Goal: Check status

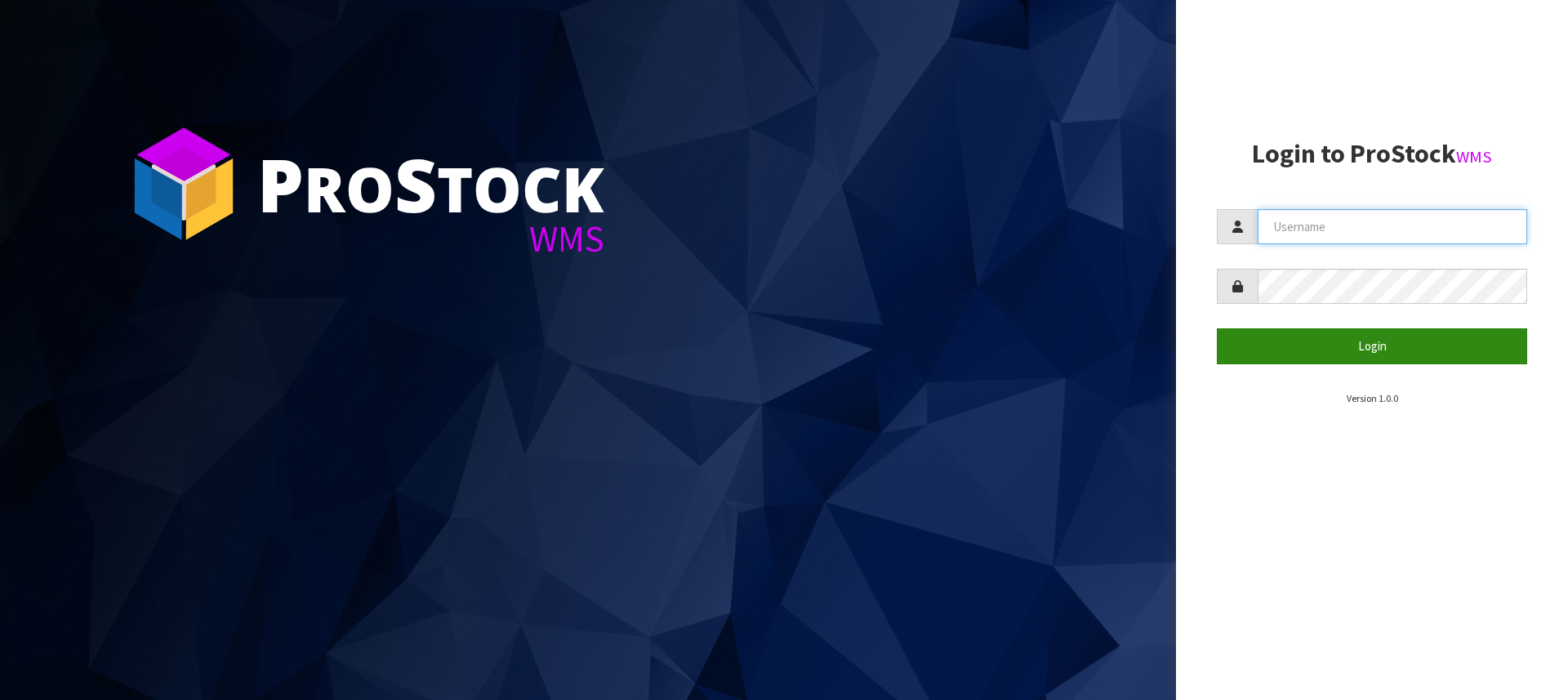
type input "[PERSON_NAME][EMAIL_ADDRESS][DOMAIN_NAME]"
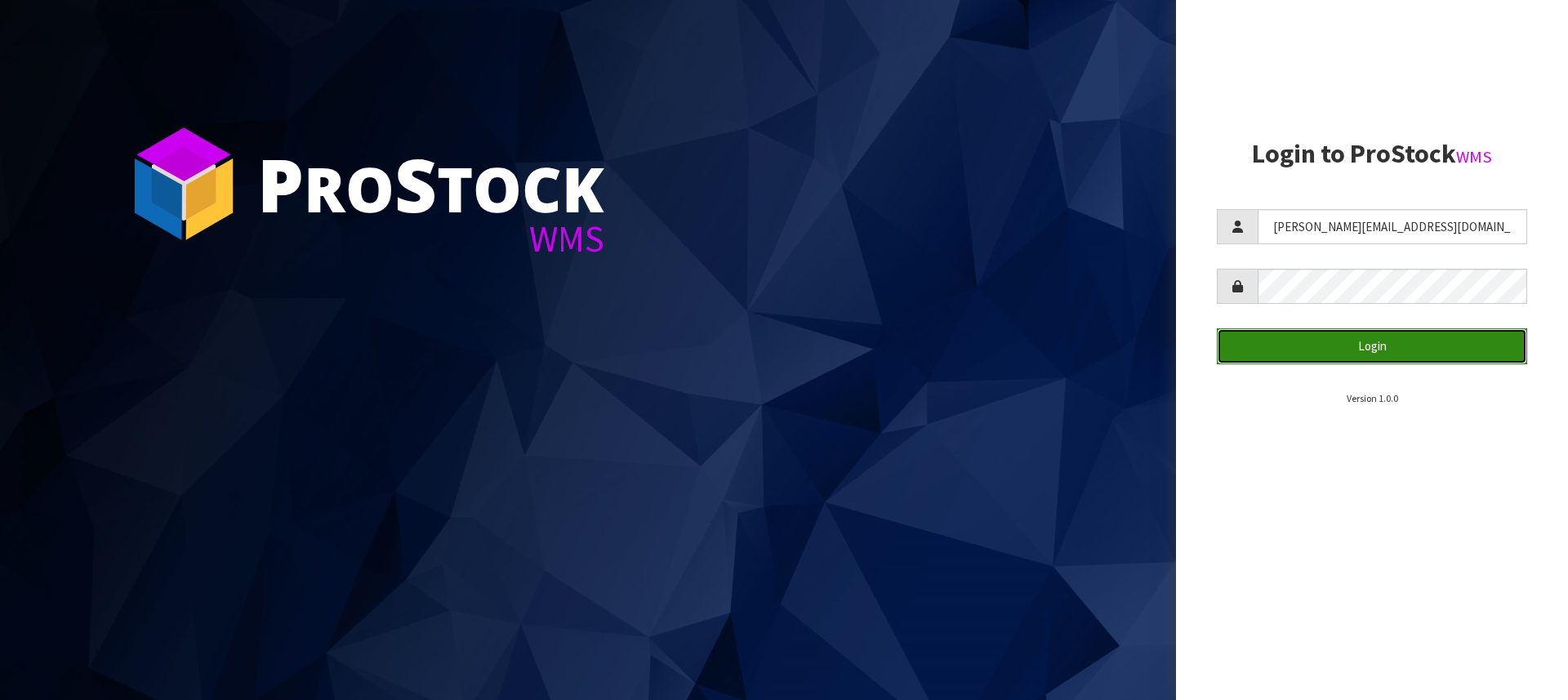
click at [1445, 334] on button "Login" at bounding box center [1372, 346] width 310 height 36
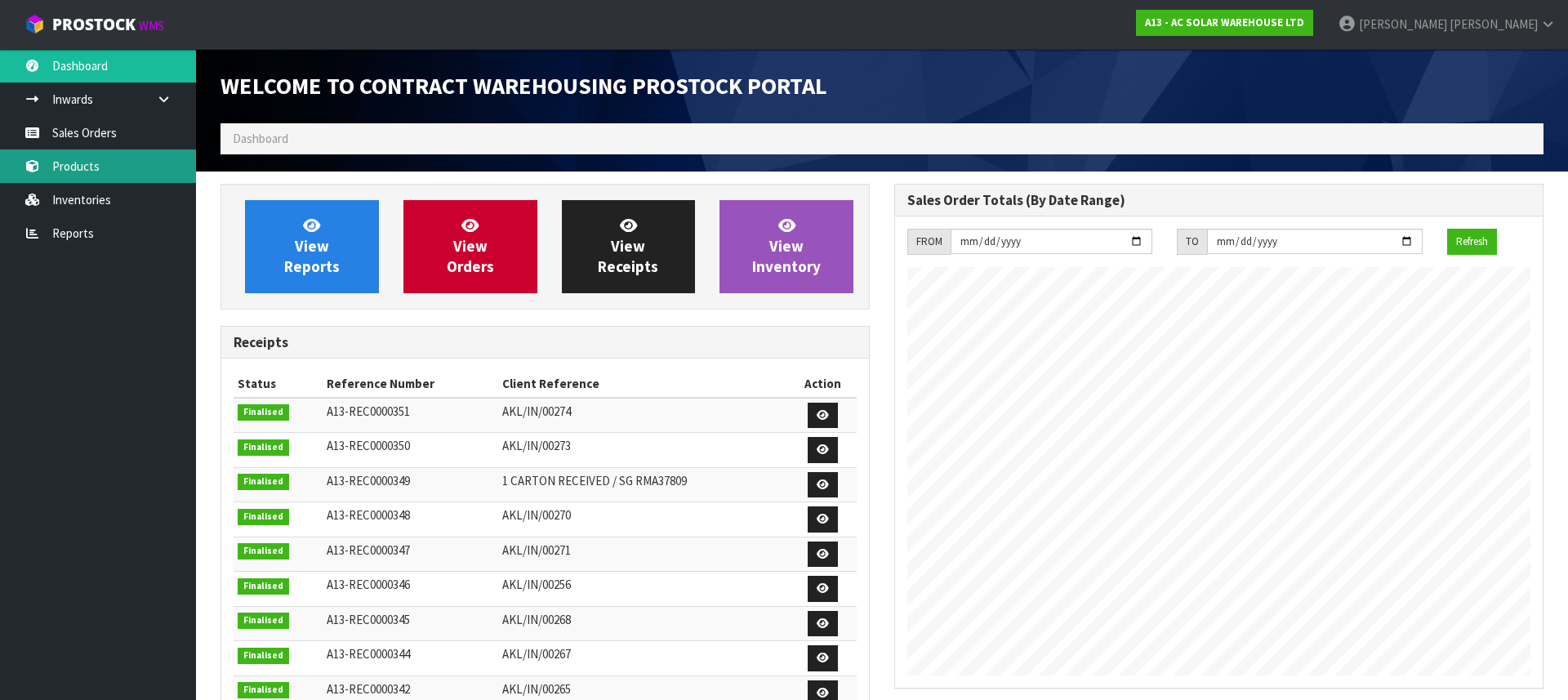
scroll to position [905, 674]
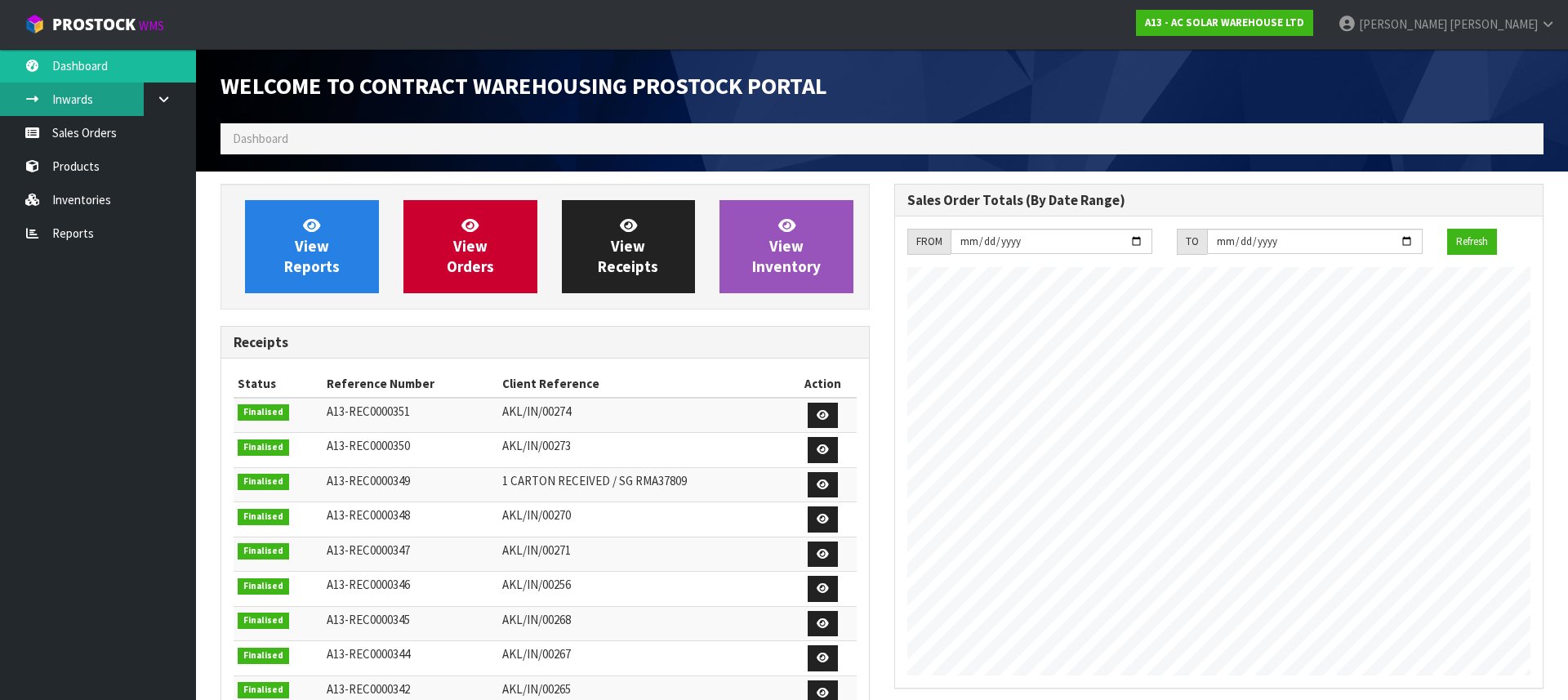
click at [79, 95] on link "Inwards" at bounding box center [98, 99] width 196 height 34
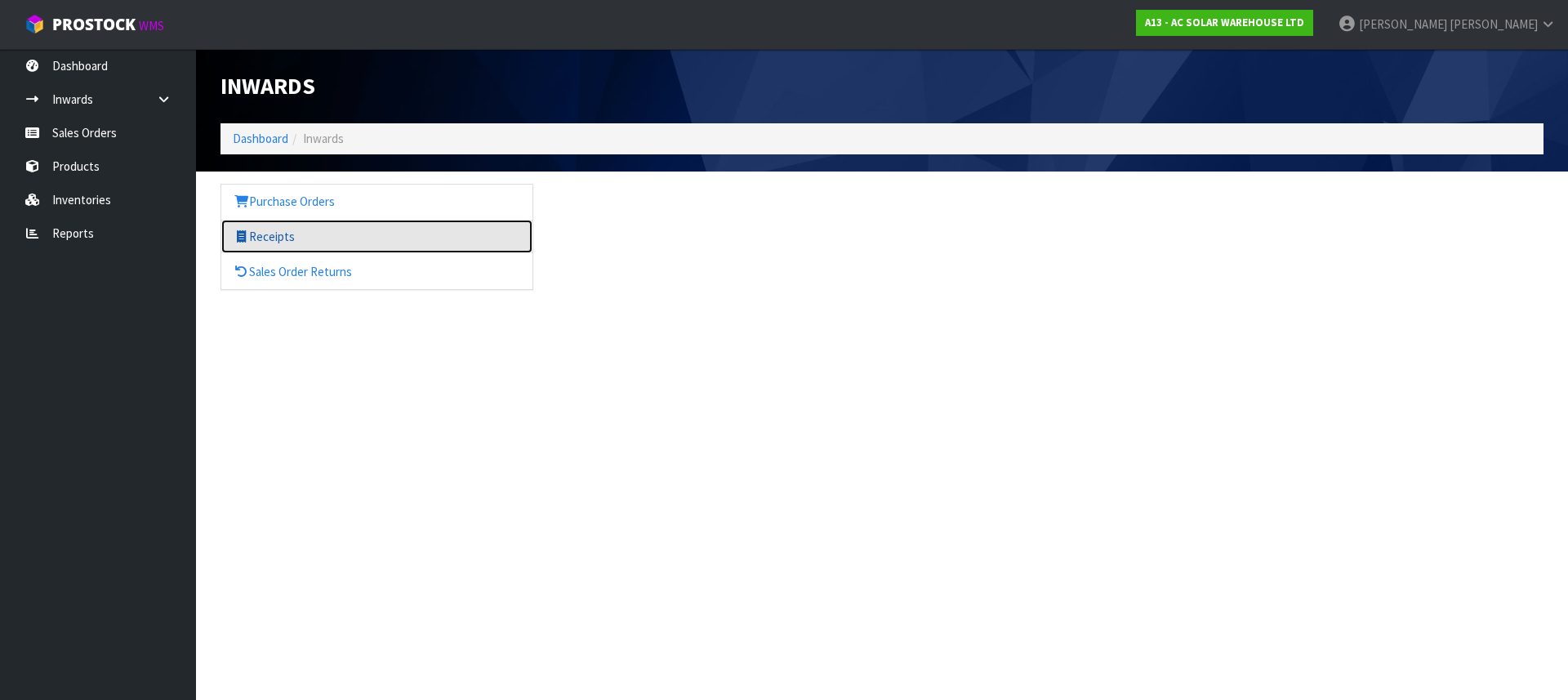
click at [255, 250] on link "Receipts" at bounding box center [376, 237] width 311 height 34
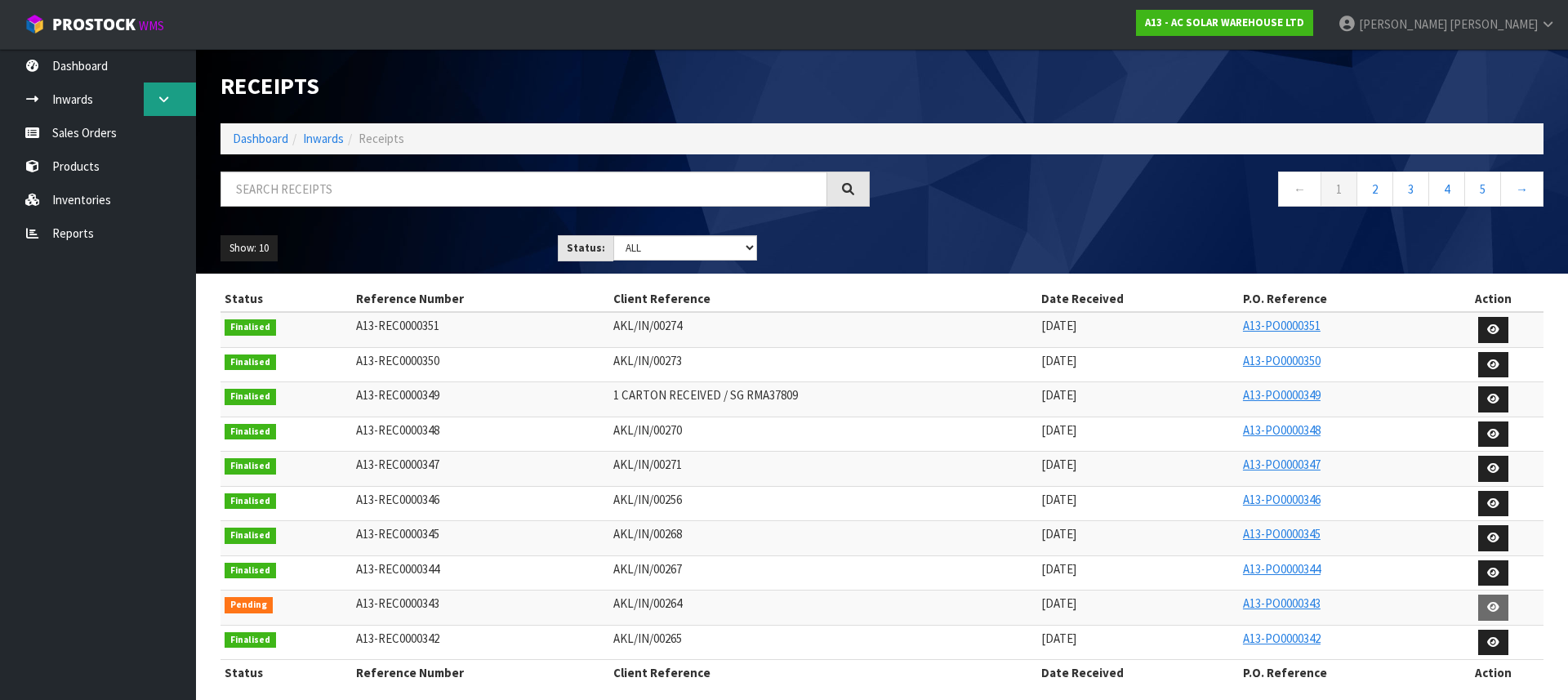
click at [160, 95] on icon at bounding box center [164, 99] width 16 height 12
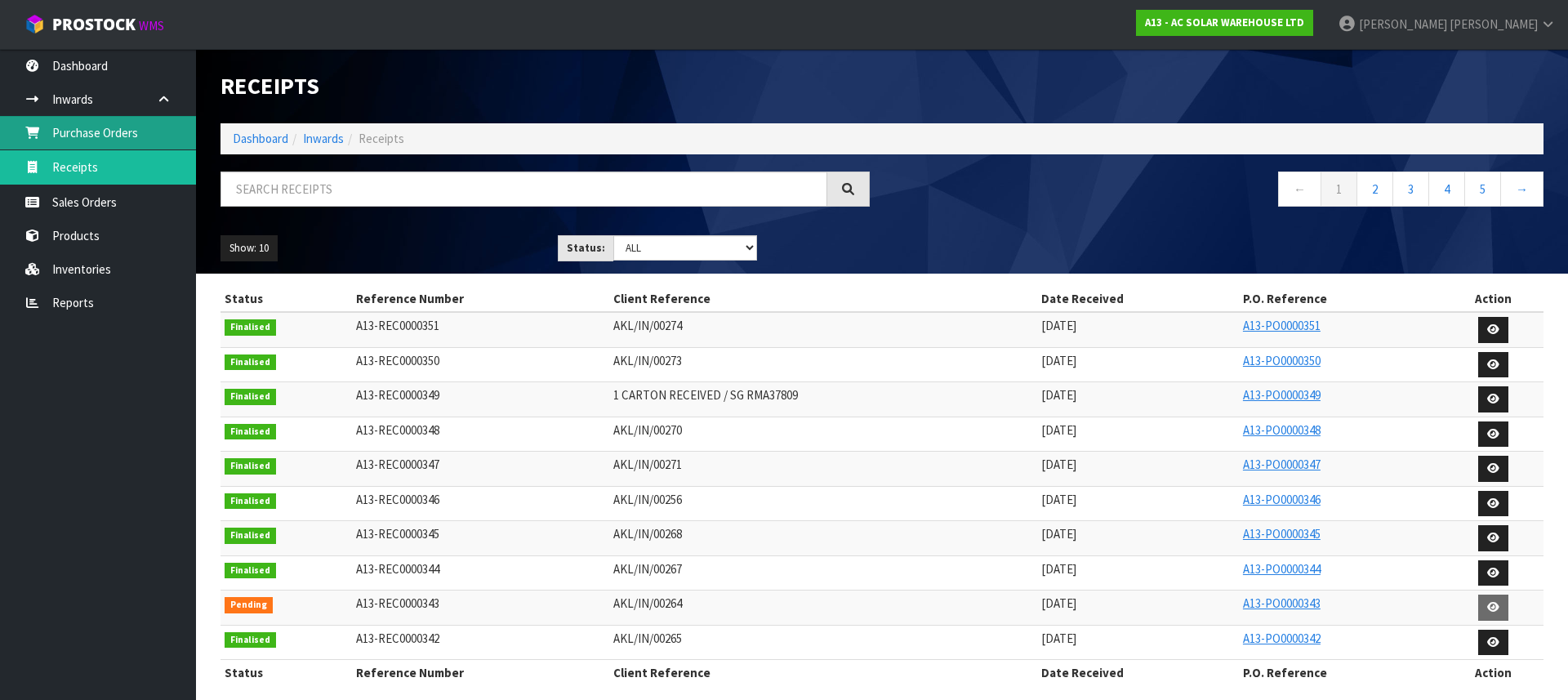
click at [129, 140] on link "Purchase Orders" at bounding box center [98, 133] width 196 height 34
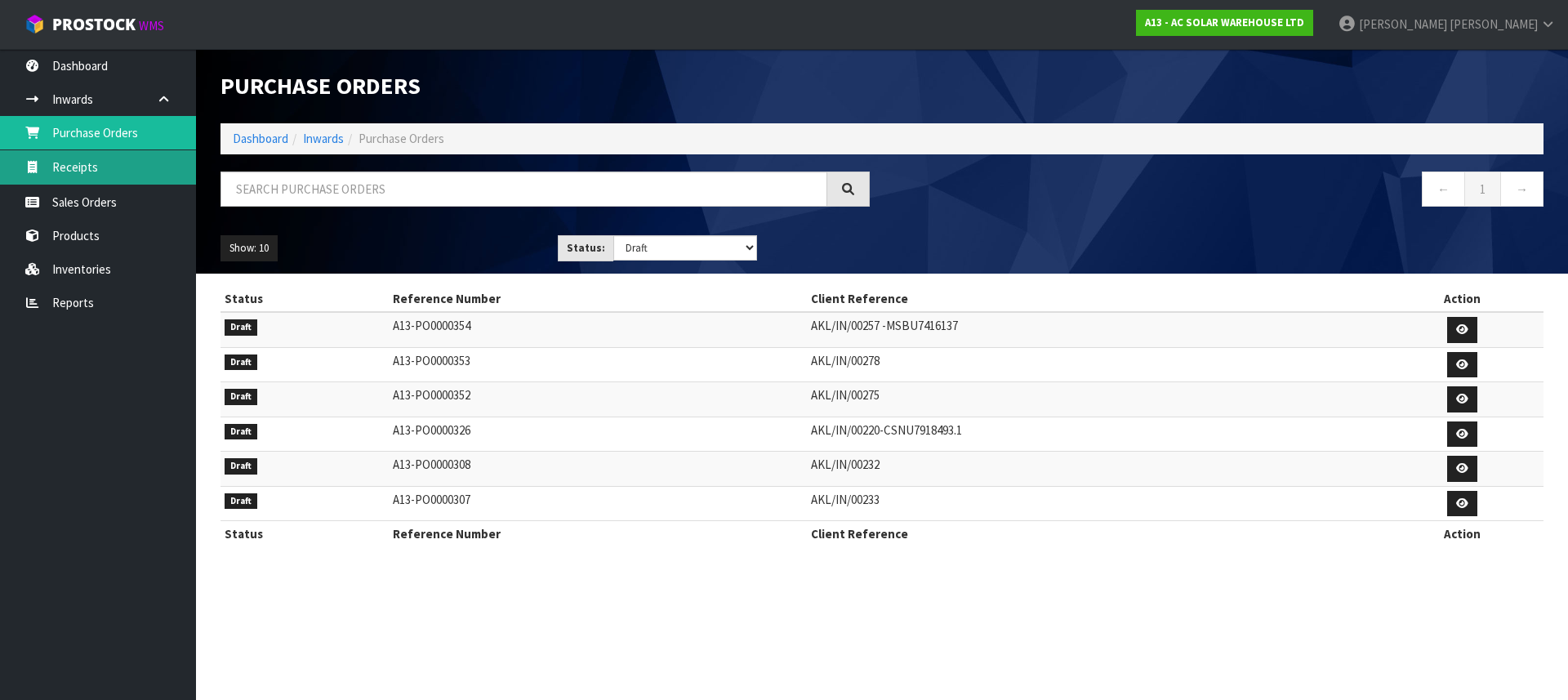
click at [78, 162] on link "Receipts" at bounding box center [98, 166] width 196 height 34
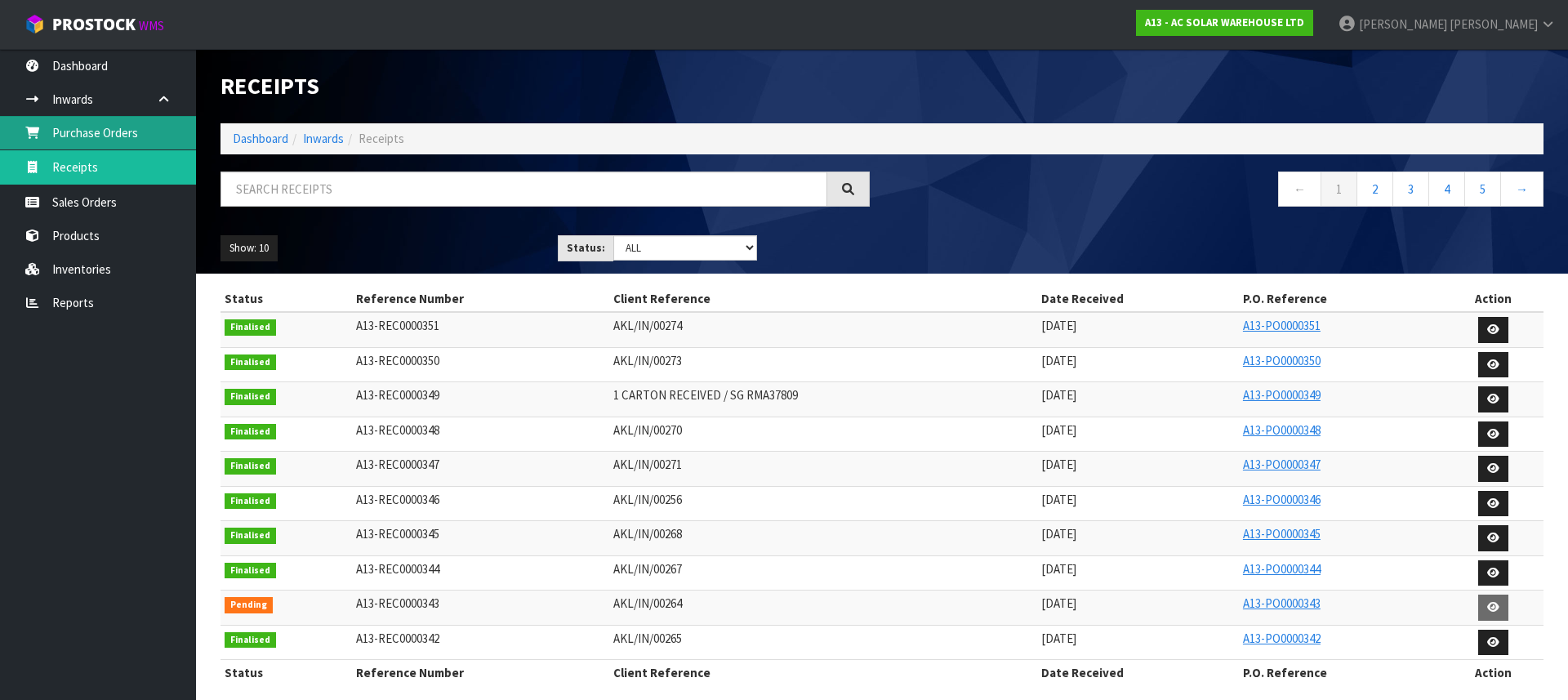
click at [122, 126] on link "Purchase Orders" at bounding box center [98, 133] width 196 height 34
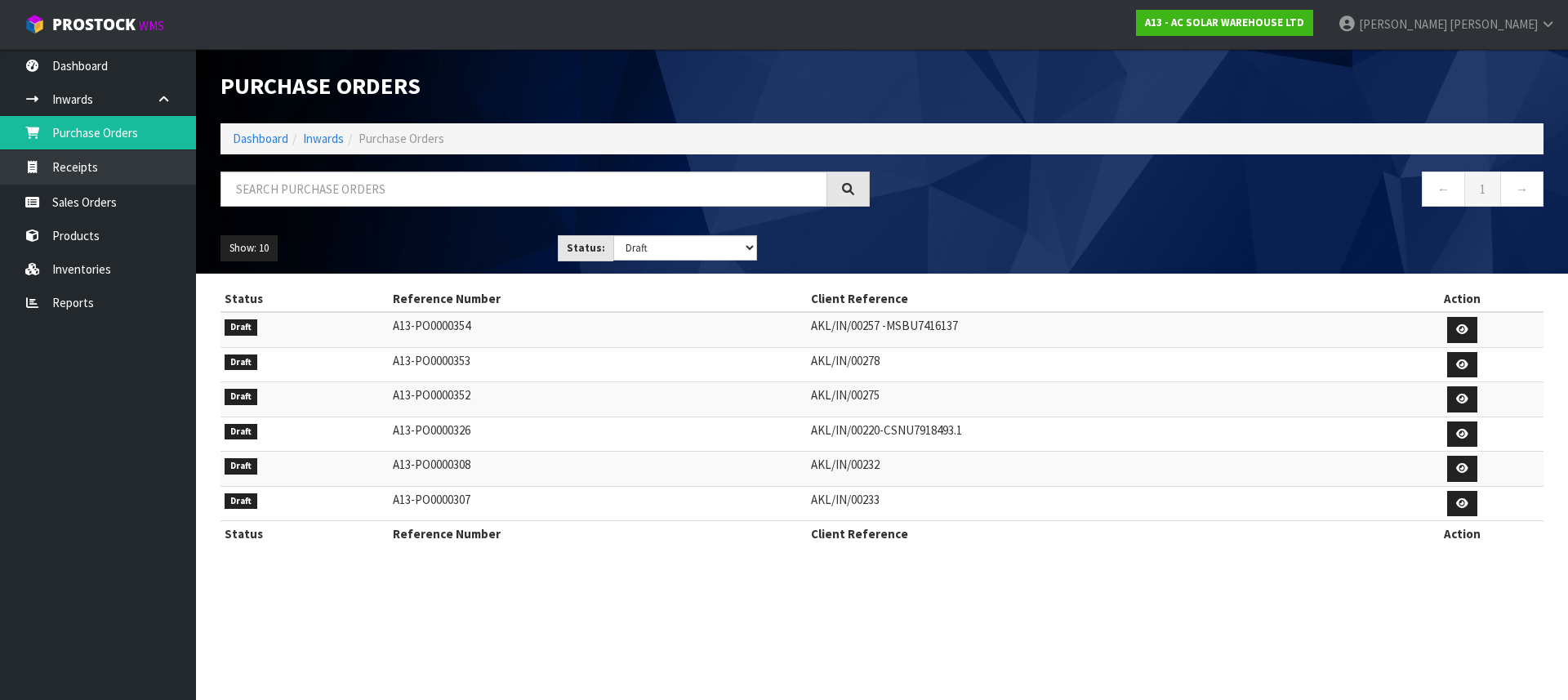
click at [845, 361] on td "AKL/IN/00278" at bounding box center [1094, 365] width 575 height 36
click at [1467, 364] on icon at bounding box center [1462, 365] width 12 height 10
click at [1467, 365] on icon at bounding box center [1462, 365] width 12 height 10
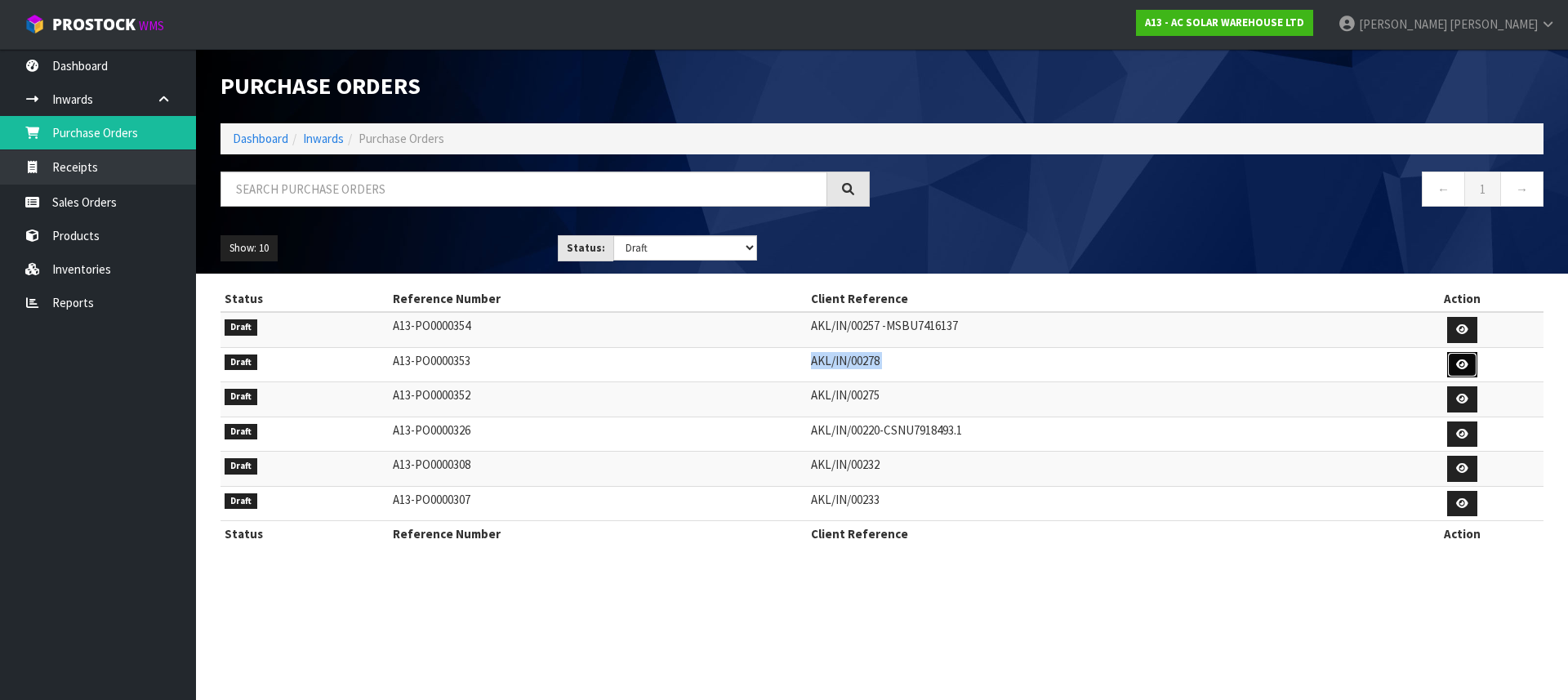
click at [1467, 365] on icon at bounding box center [1462, 365] width 12 height 10
